Goal: Task Accomplishment & Management: Manage account settings

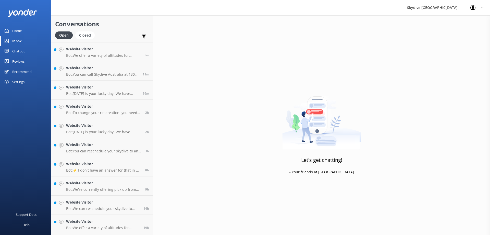
click at [474, 9] on use at bounding box center [472, 7] width 5 height 5
click at [460, 32] on link "Logout" at bounding box center [464, 34] width 51 height 13
